Goal: Task Accomplishment & Management: Complete application form

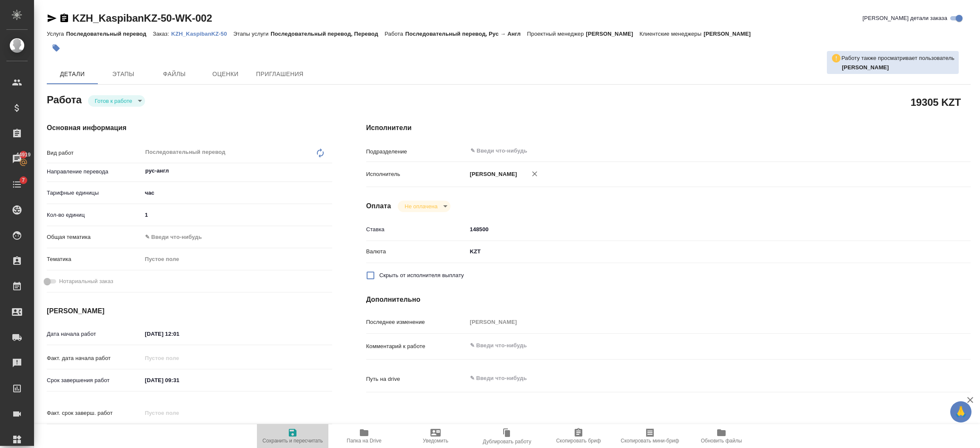
click at [299, 446] on button "Сохранить и пересчитать" at bounding box center [292, 436] width 71 height 24
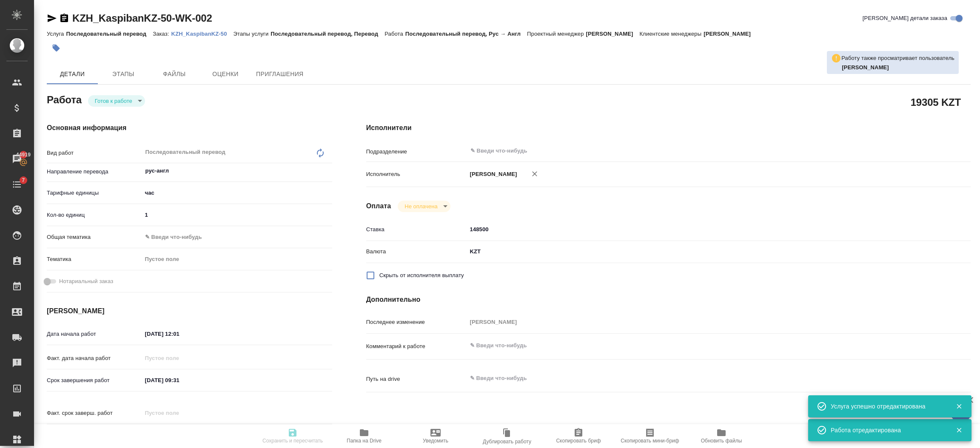
type input "readyForWork"
type input "рус-англ"
type input "5a8b1489cc6b4906c91bfd93"
type input "1"
type input "[DATE] 12:01"
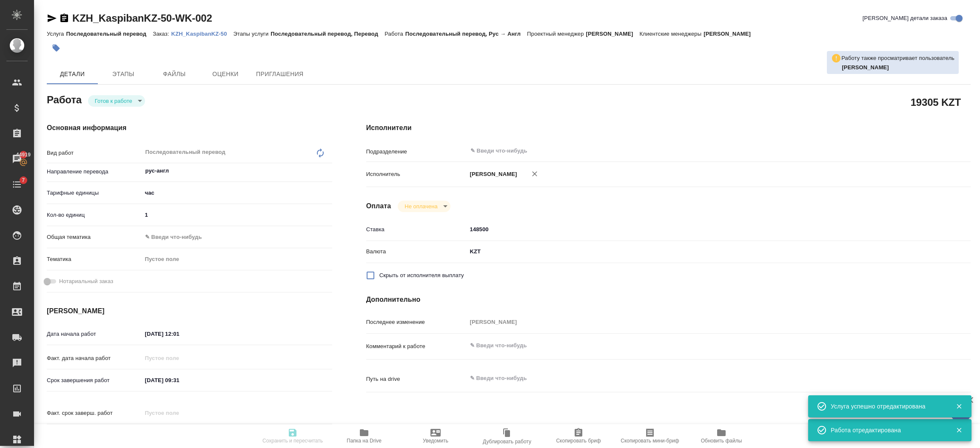
type input "[DATE] 09:31"
type input "[DATE] 14:00"
type input "notPayed"
type input "148500"
type input "KZT"
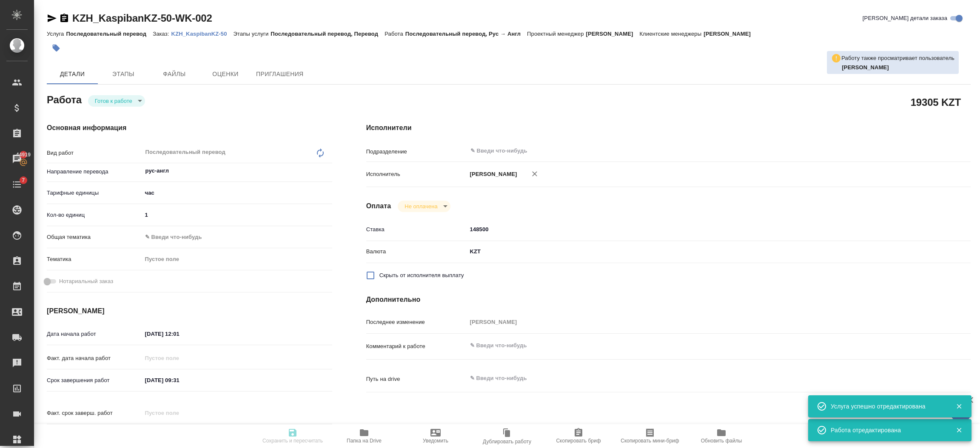
type input "[PERSON_NAME]"
type input "KZH_KaspibanKZ-50"
type input "Последовательный перевод"
type input "Последовательный перевод, Перевод"
type input "[PERSON_NAME]"
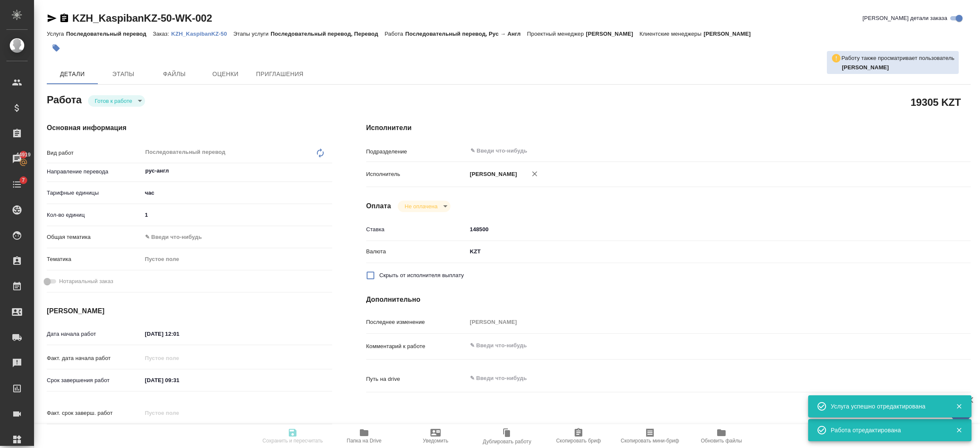
type input "/Clients/Kaspi bank Kazakhstan/Orders/KZH_KaspibanKZ-50"
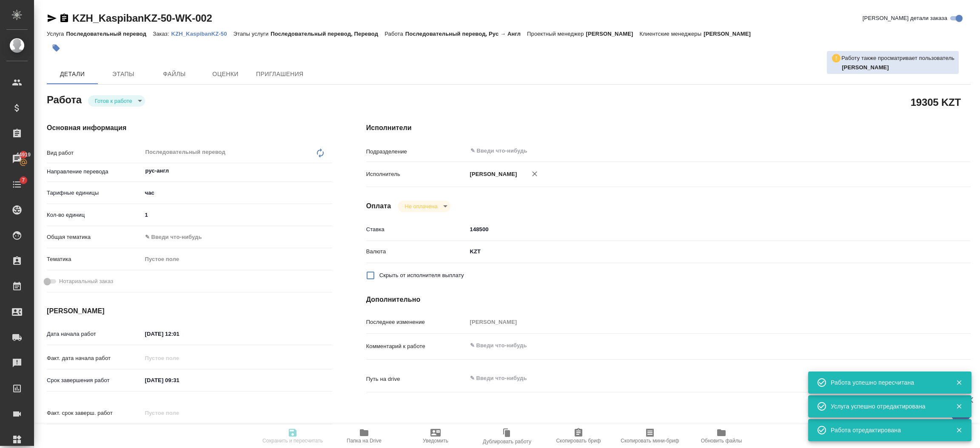
type input "readyForWork"
type input "рус-англ"
type input "5a8b1489cc6b4906c91bfd93"
type input "1"
type input "[DATE] 12:01"
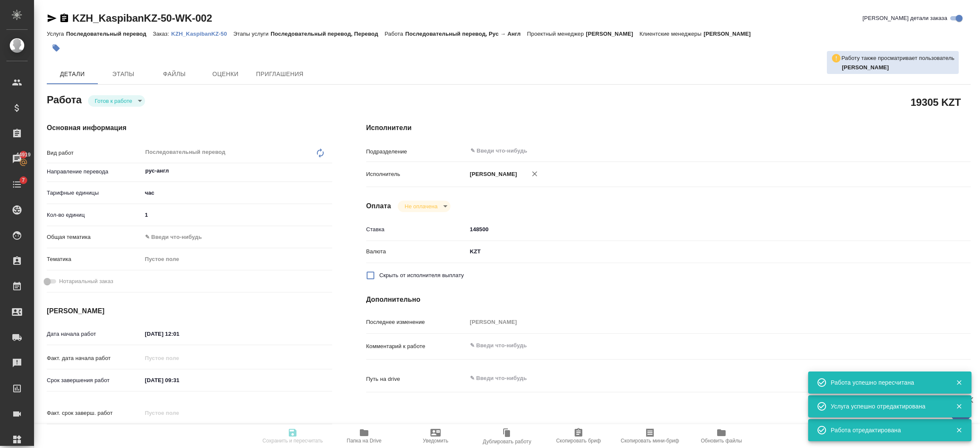
type input "[DATE] 09:31"
type input "[DATE] 14:00"
type input "notPayed"
type input "148500"
type input "KZT"
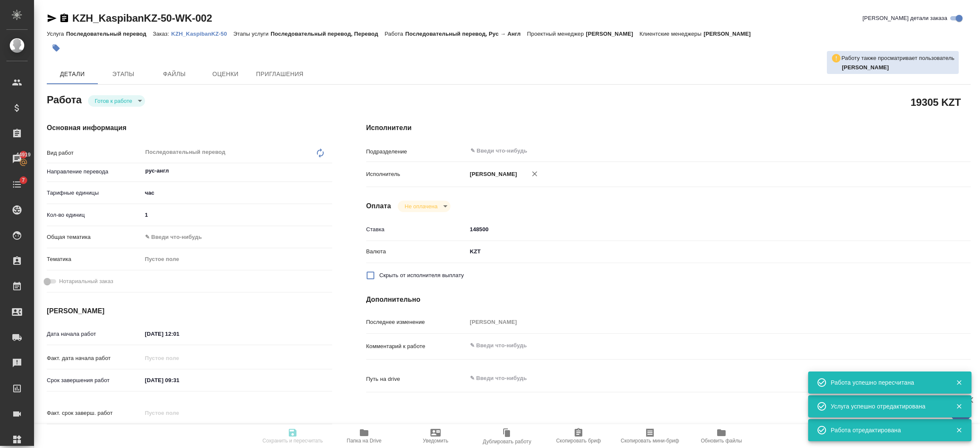
type input "[PERSON_NAME]"
type input "KZH_KaspibanKZ-50"
type input "Последовательный перевод"
type input "Последовательный перевод, Перевод"
type input "[PERSON_NAME]"
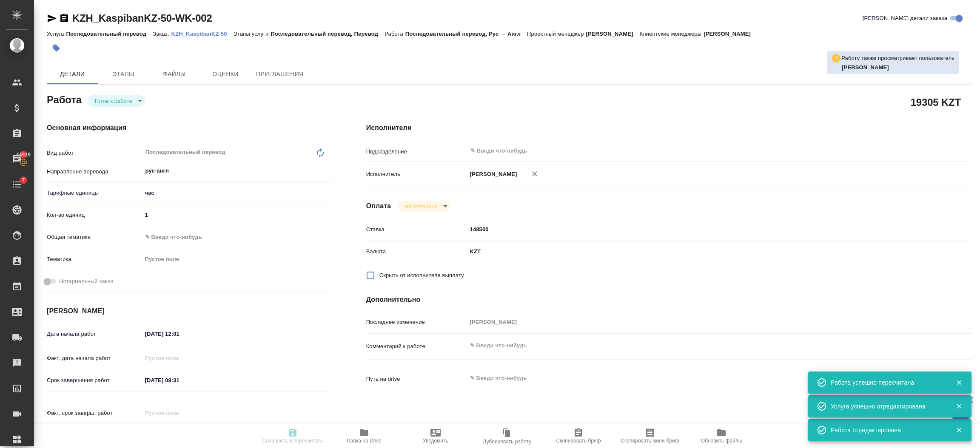
type input "/Clients/Kaspi bank Kazakhstan/Orders/KZH_KaspibanKZ-50"
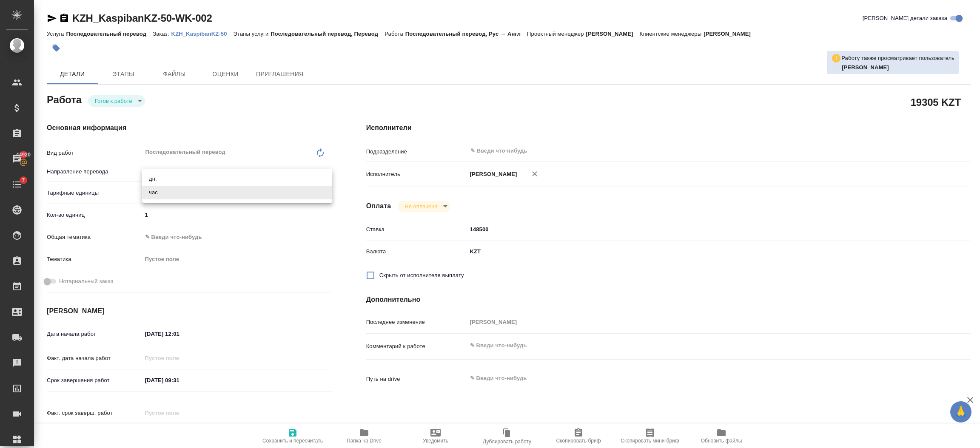
click at [162, 192] on body "🙏 .cls-1 fill:#fff; AWATERA [PERSON_NAME] Спецификации Заказы 44920 Чаты 7 Todo…" at bounding box center [490, 258] width 980 height 517
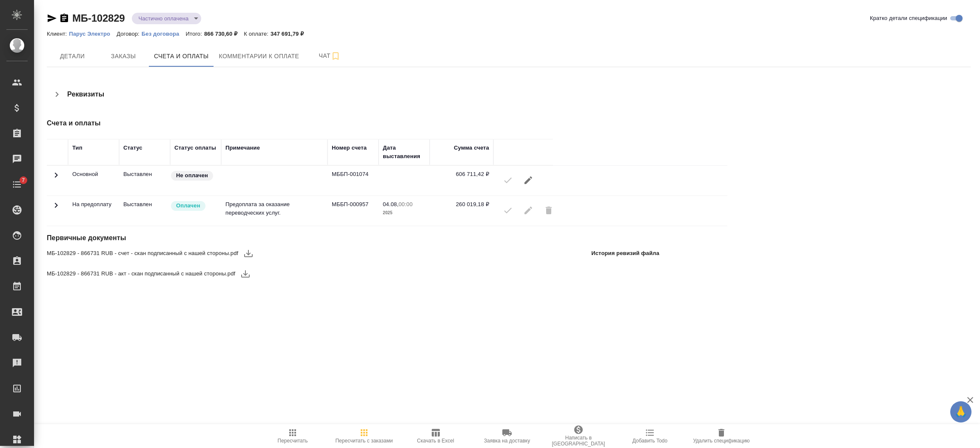
click at [54, 205] on icon at bounding box center [56, 205] width 10 height 10
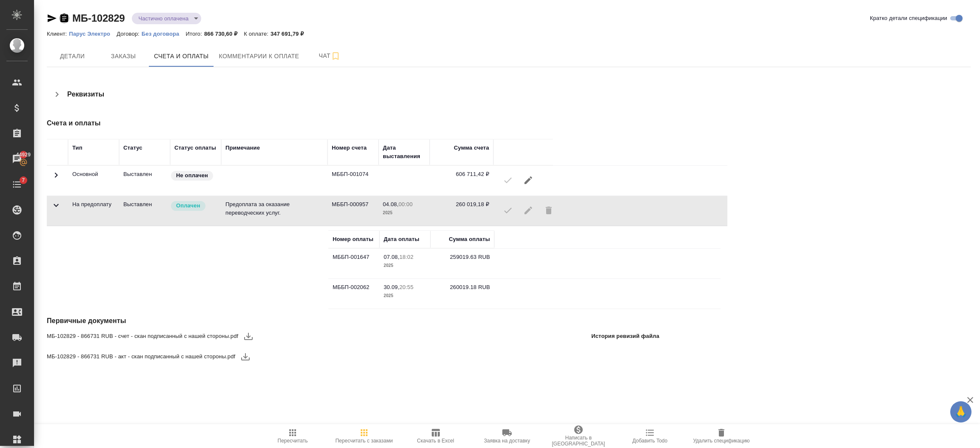
click at [67, 21] on icon "button" at bounding box center [64, 18] width 8 height 9
click at [65, 20] on icon "button" at bounding box center [64, 18] width 8 height 9
